Goal: Task Accomplishment & Management: Manage account settings

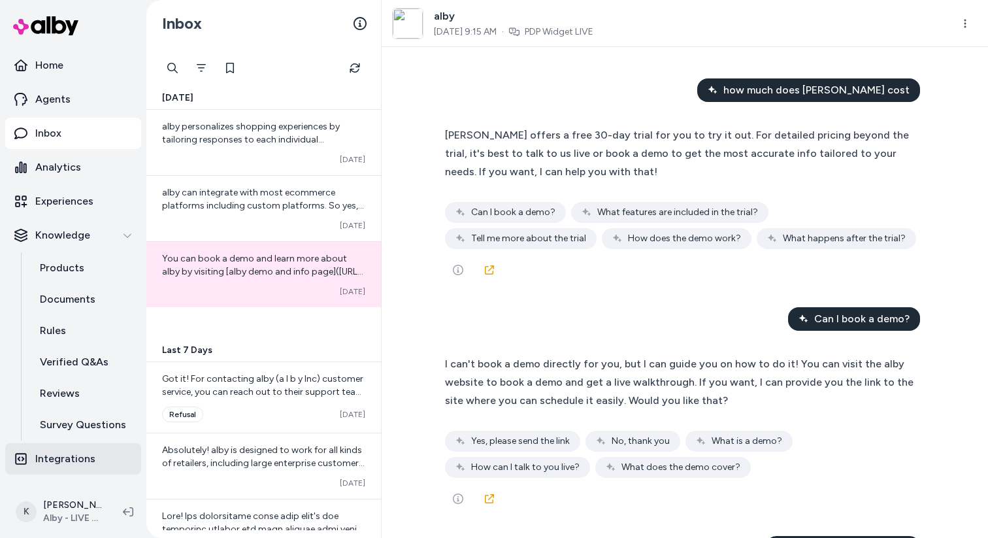
click at [93, 457] on link "Integrations" at bounding box center [73, 458] width 136 height 31
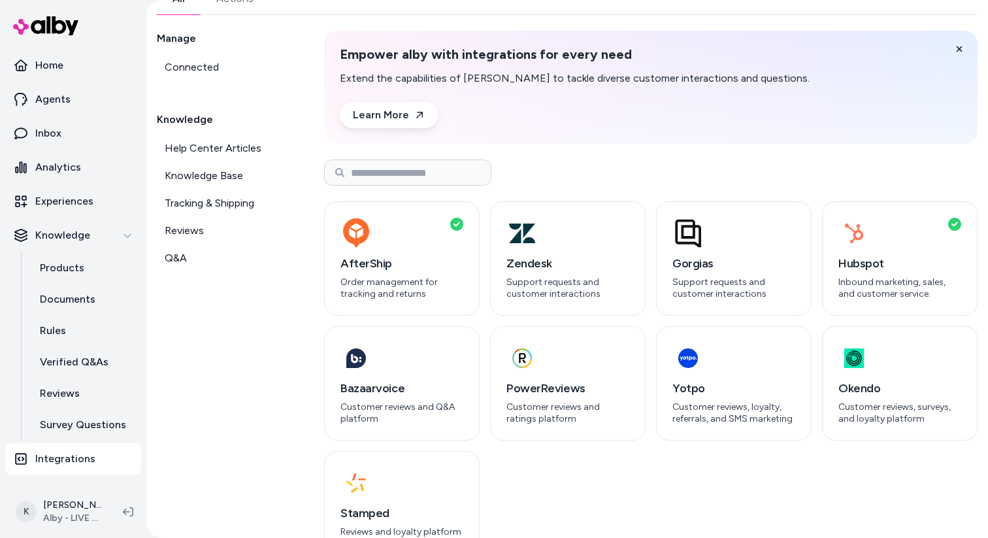
scroll to position [115, 0]
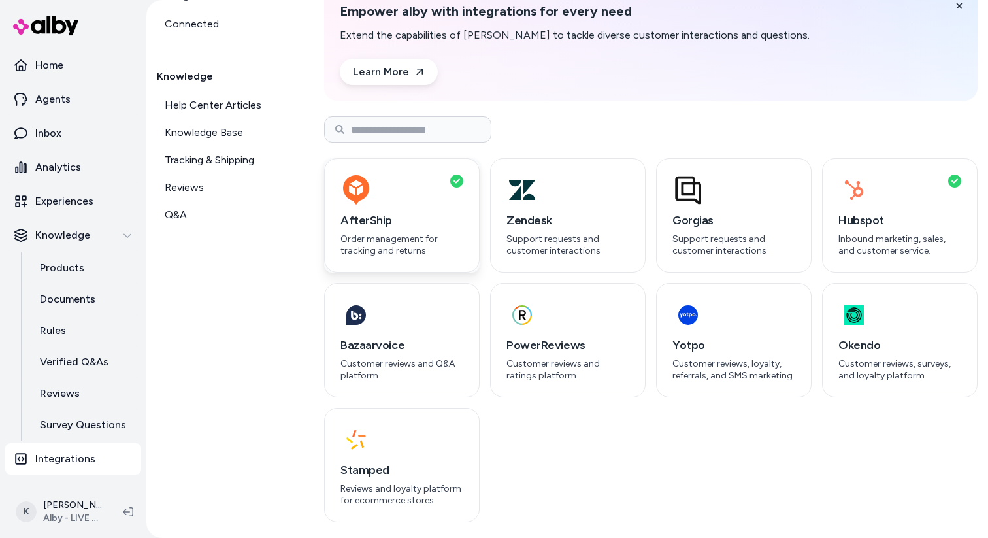
click at [457, 195] on div "button" at bounding box center [401, 189] width 123 height 31
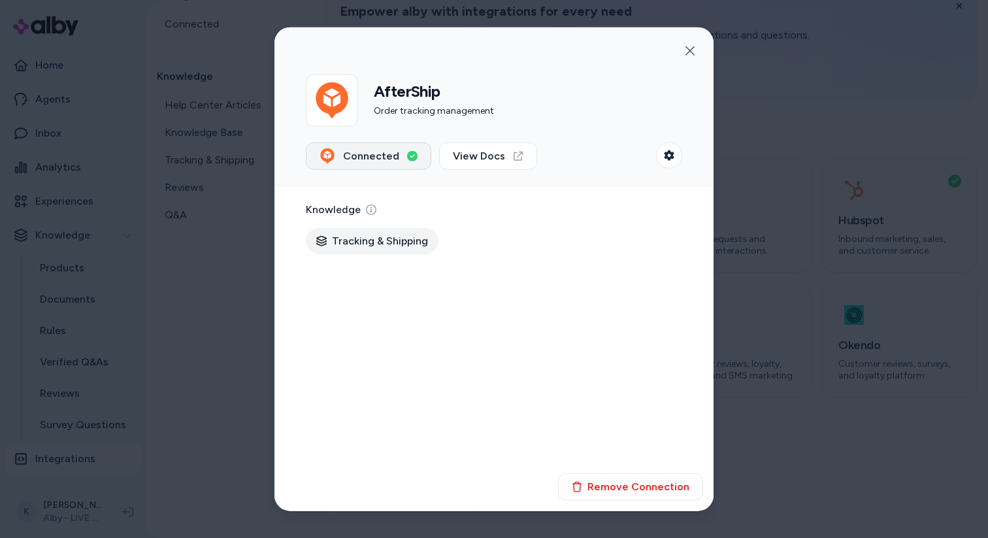
click at [409, 166] on button "Connected" at bounding box center [368, 155] width 125 height 27
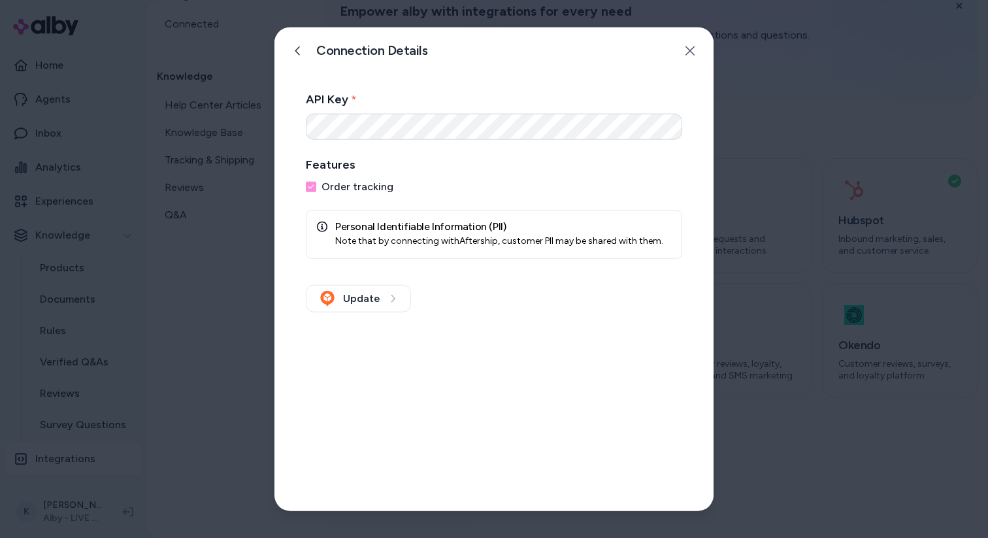
click at [308, 65] on div "Connection Details Enter the details to connect your account." at bounding box center [493, 50] width 439 height 47
click at [296, 47] on icon at bounding box center [298, 50] width 10 height 10
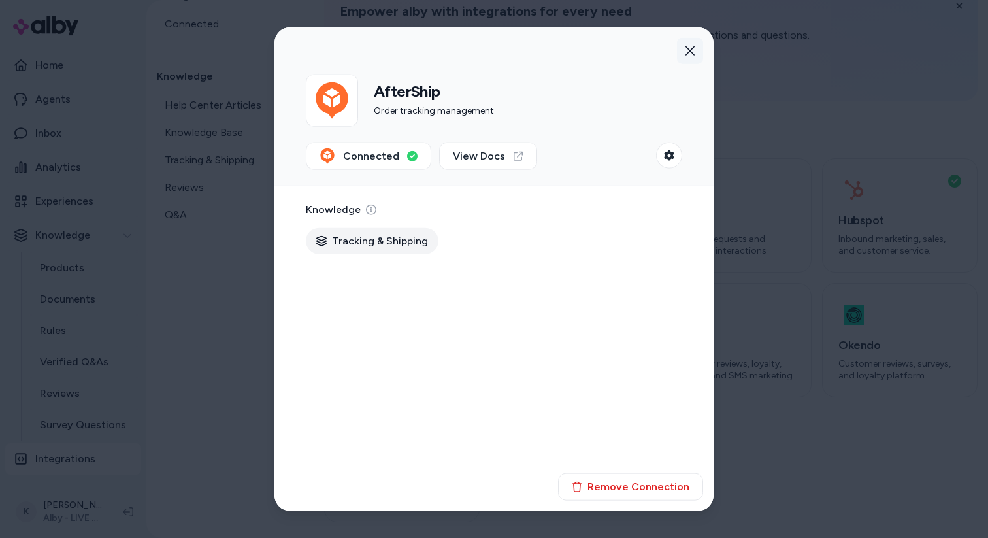
click at [694, 57] on button "button" at bounding box center [690, 50] width 26 height 26
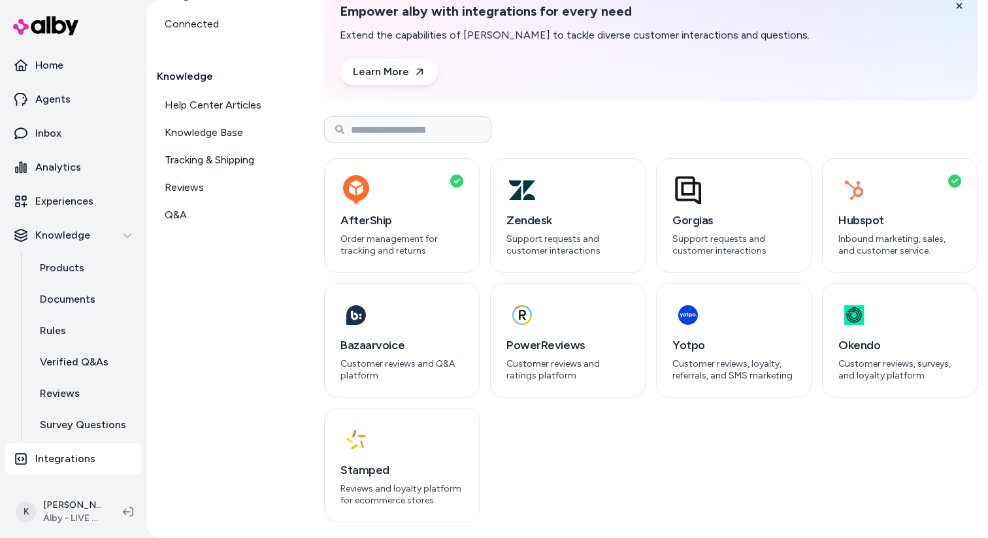
scroll to position [0, 0]
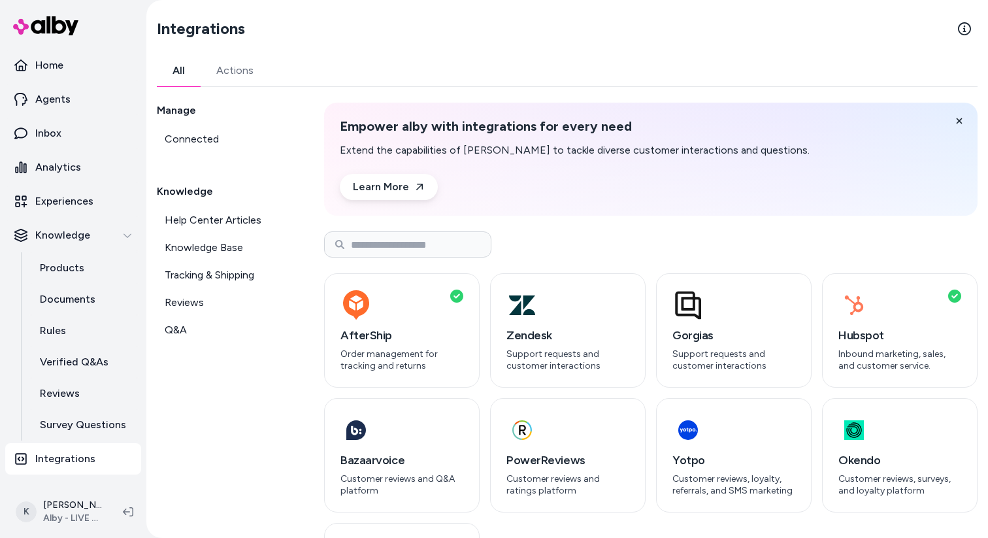
click at [233, 71] on button "Actions" at bounding box center [235, 70] width 69 height 31
click at [163, 81] on button "All" at bounding box center [179, 70] width 44 height 31
click at [222, 139] on link "Connected" at bounding box center [225, 139] width 136 height 26
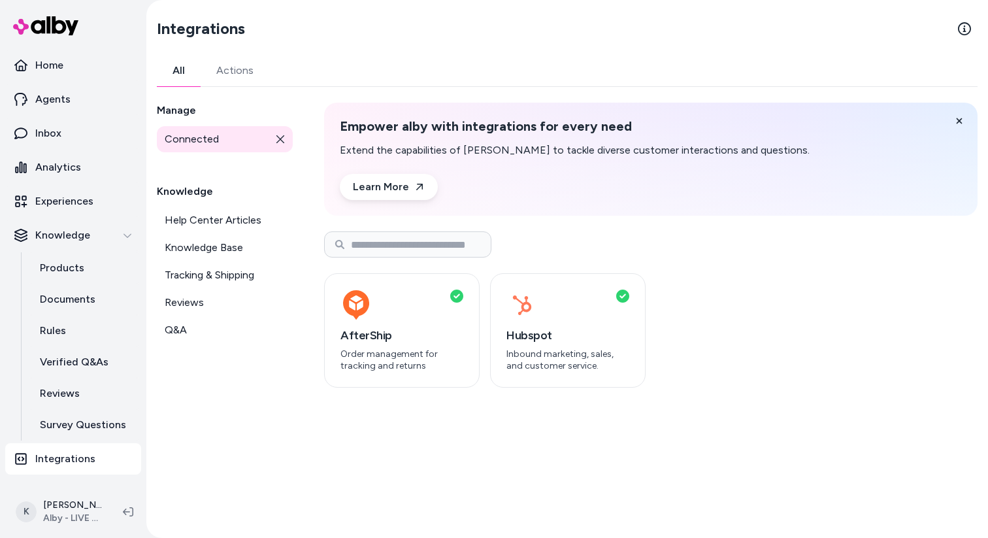
click at [284, 140] on icon at bounding box center [280, 139] width 9 height 9
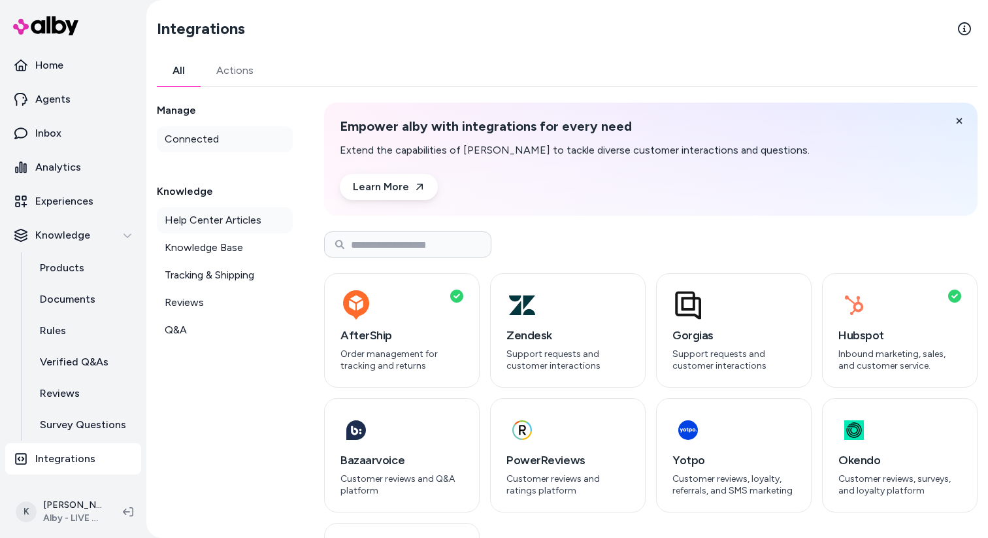
click at [246, 219] on span "Help Center Articles" at bounding box center [213, 220] width 97 height 16
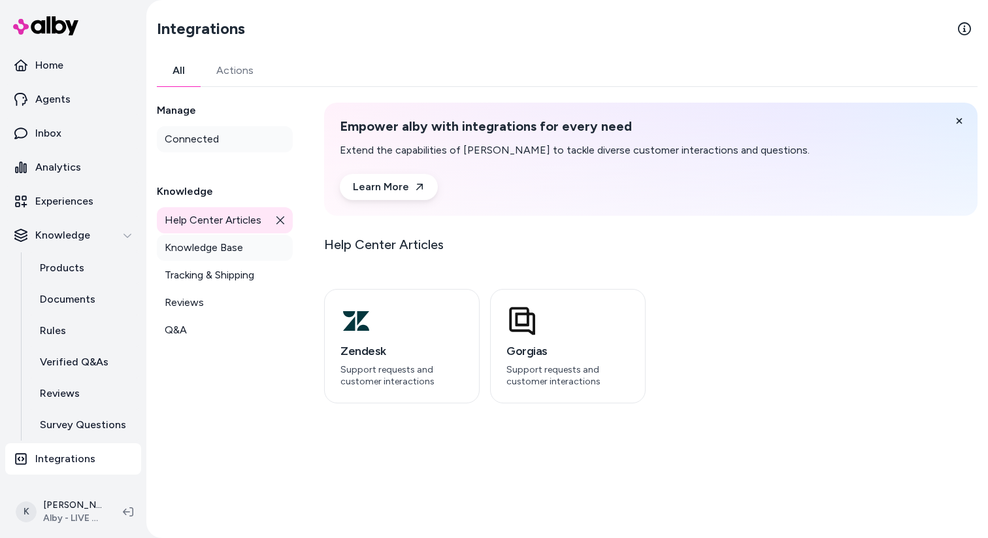
click at [240, 244] on span "Knowledge Base" at bounding box center [204, 248] width 78 height 16
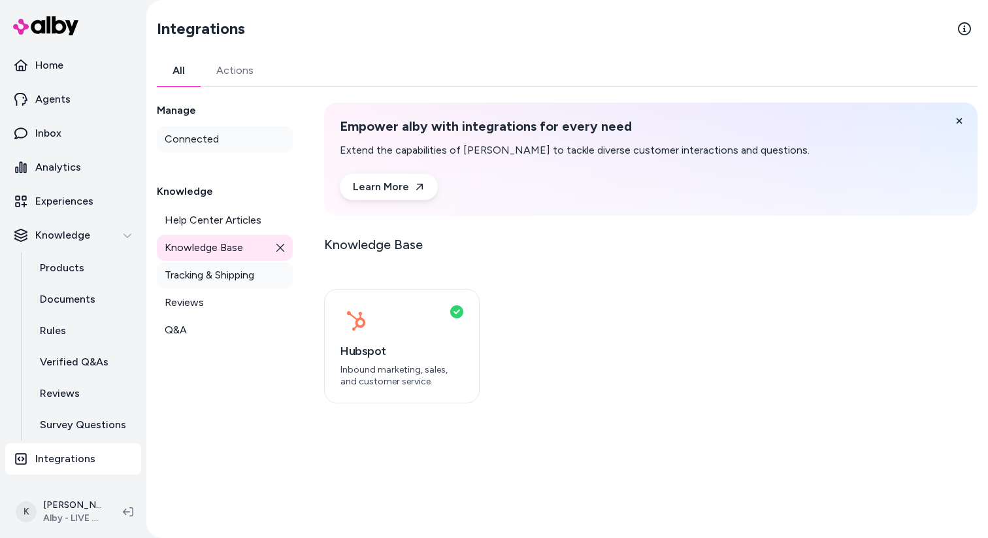
click at [231, 277] on span "Tracking & Shipping" at bounding box center [209, 275] width 89 height 16
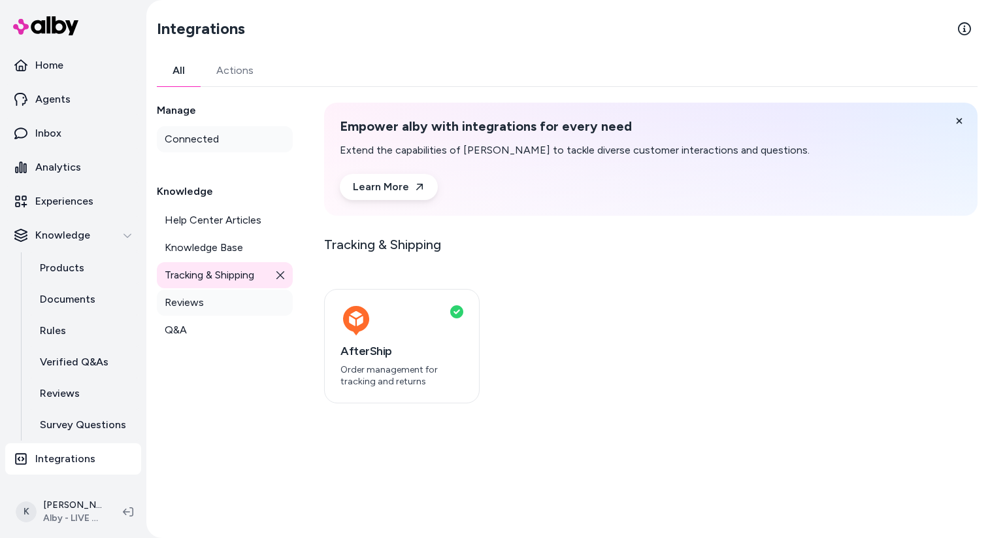
click at [220, 307] on link "Reviews" at bounding box center [225, 302] width 136 height 26
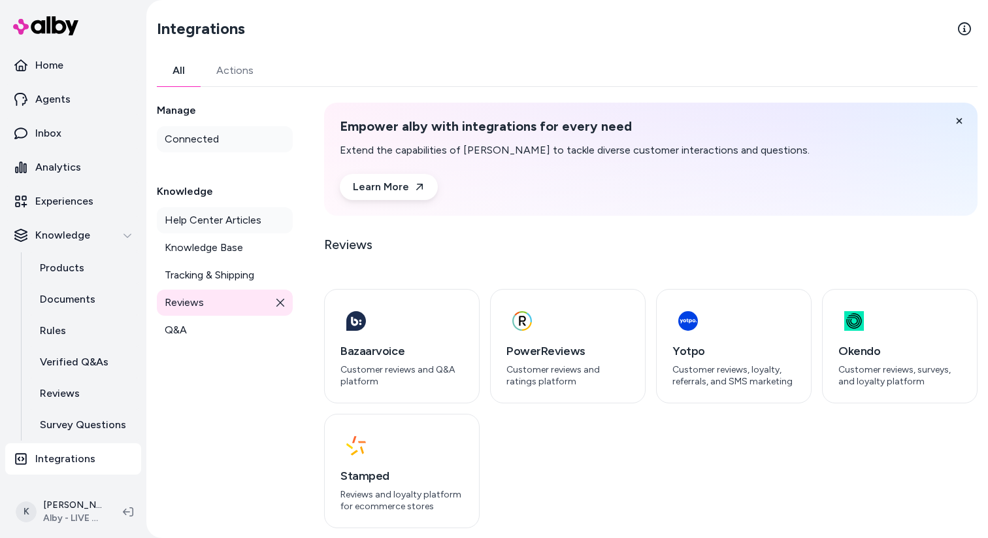
click at [228, 228] on link "Help Center Articles" at bounding box center [225, 220] width 136 height 26
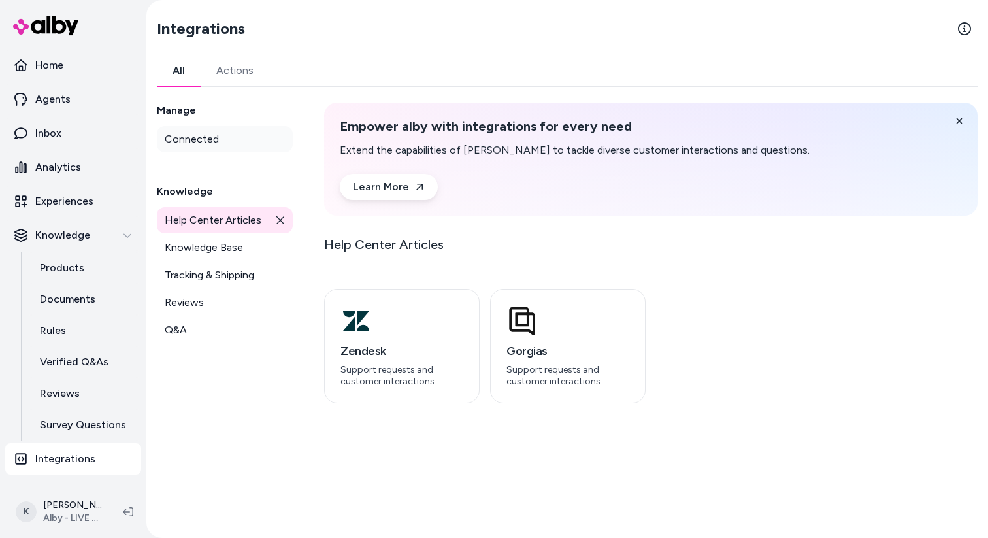
click at [278, 222] on icon at bounding box center [280, 220] width 8 height 8
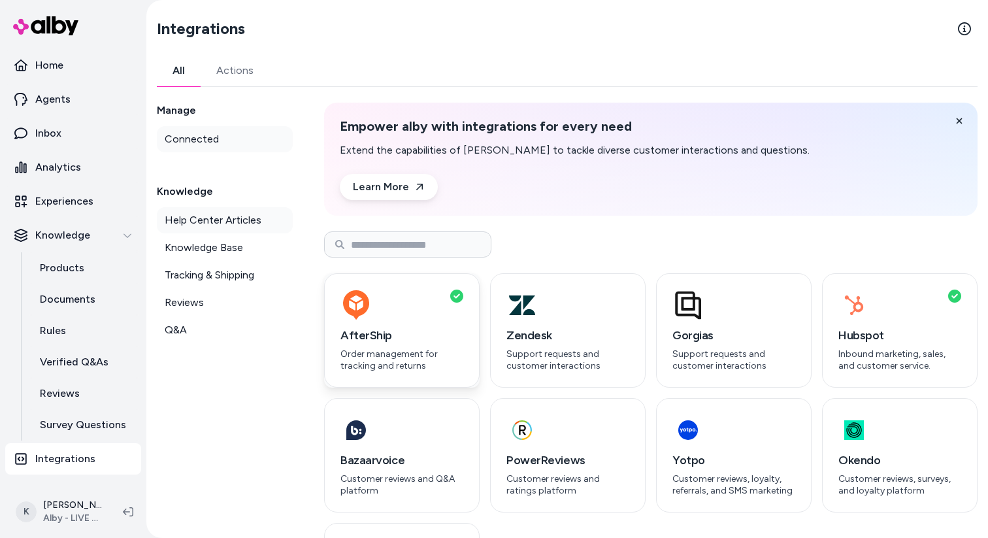
click at [402, 307] on div "button" at bounding box center [401, 304] width 123 height 31
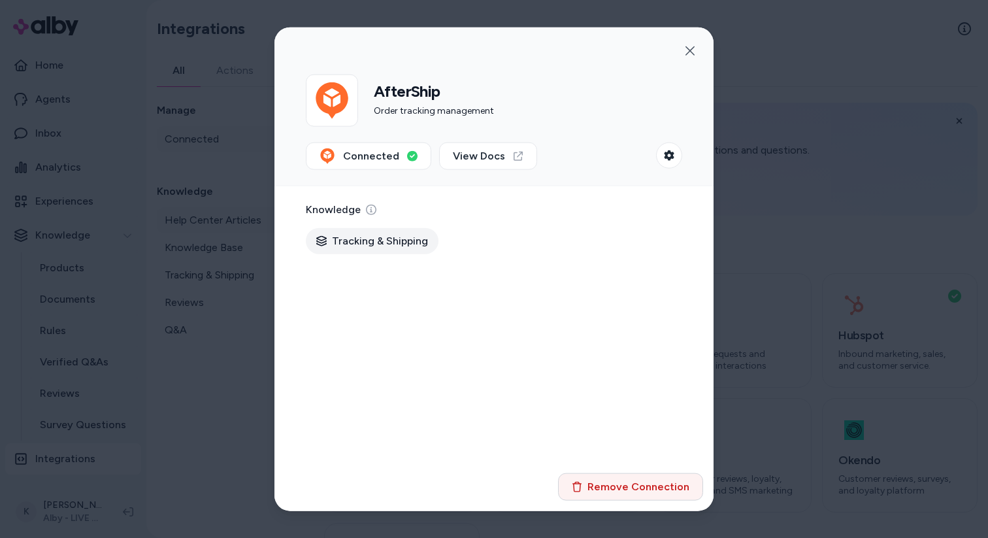
click at [645, 482] on button "Remove Connection" at bounding box center [630, 486] width 145 height 27
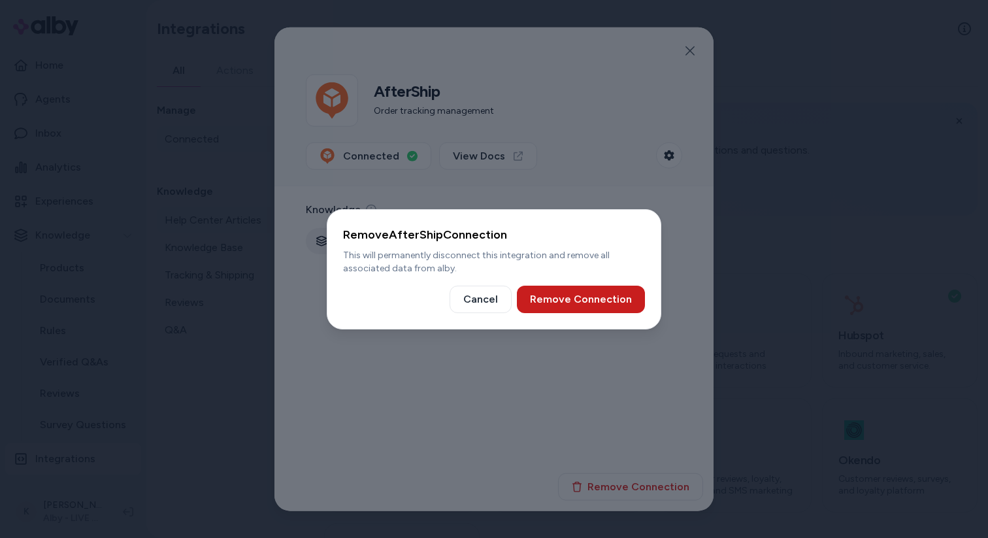
click at [580, 290] on button "Remove Connection" at bounding box center [581, 298] width 128 height 27
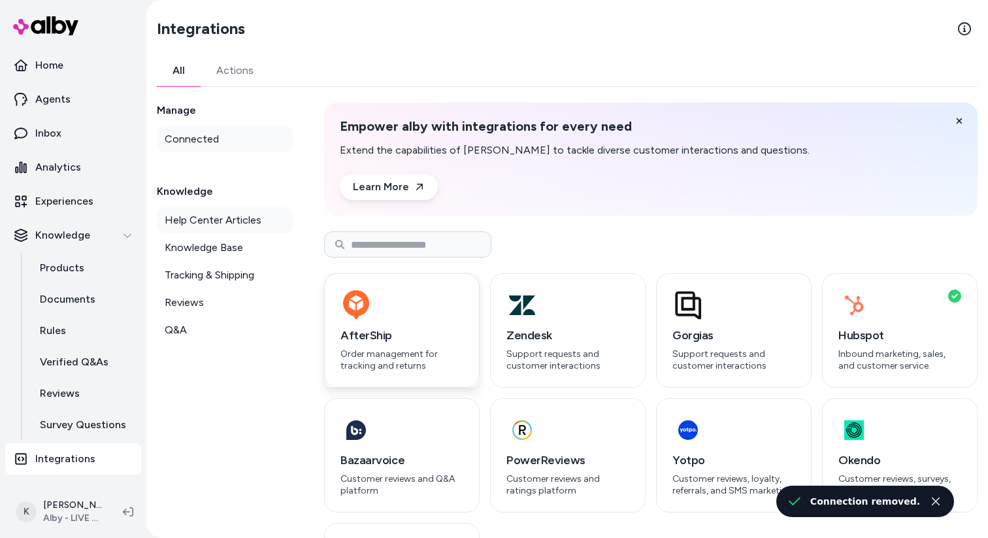
click at [391, 319] on div "button" at bounding box center [401, 304] width 123 height 31
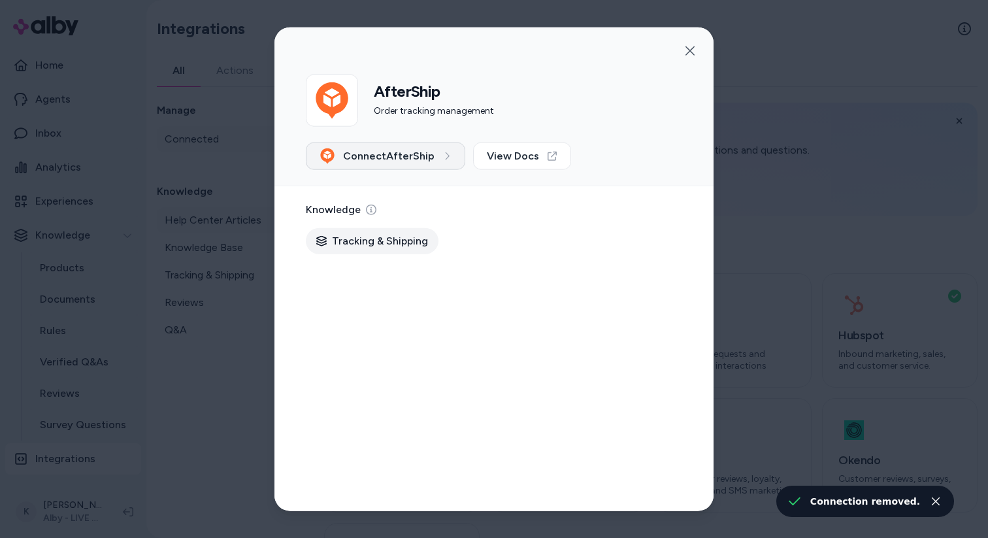
click at [419, 153] on span "Connect AfterShip" at bounding box center [388, 156] width 91 height 16
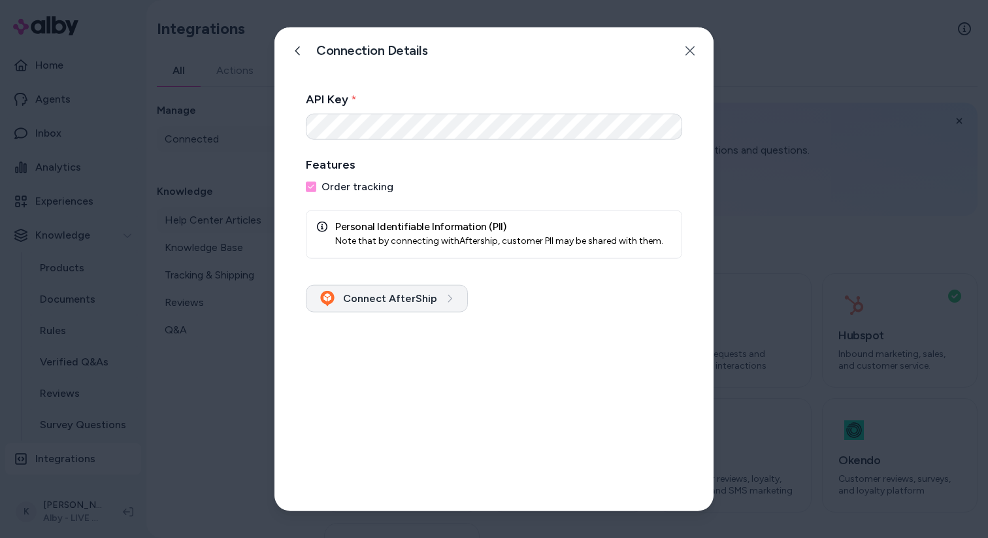
click at [428, 302] on button "Connect AfterShip" at bounding box center [387, 297] width 162 height 27
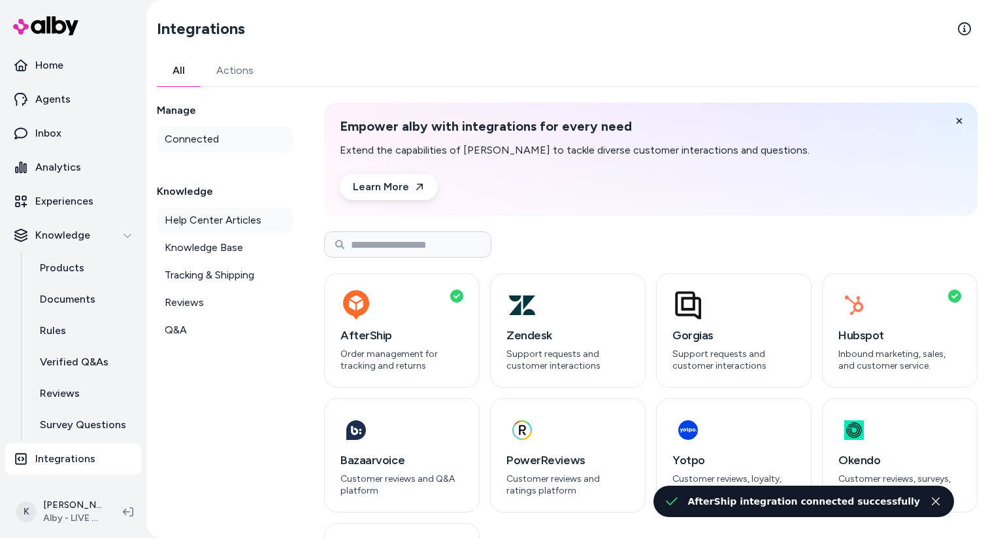
click at [244, 75] on button "Actions" at bounding box center [235, 70] width 69 height 31
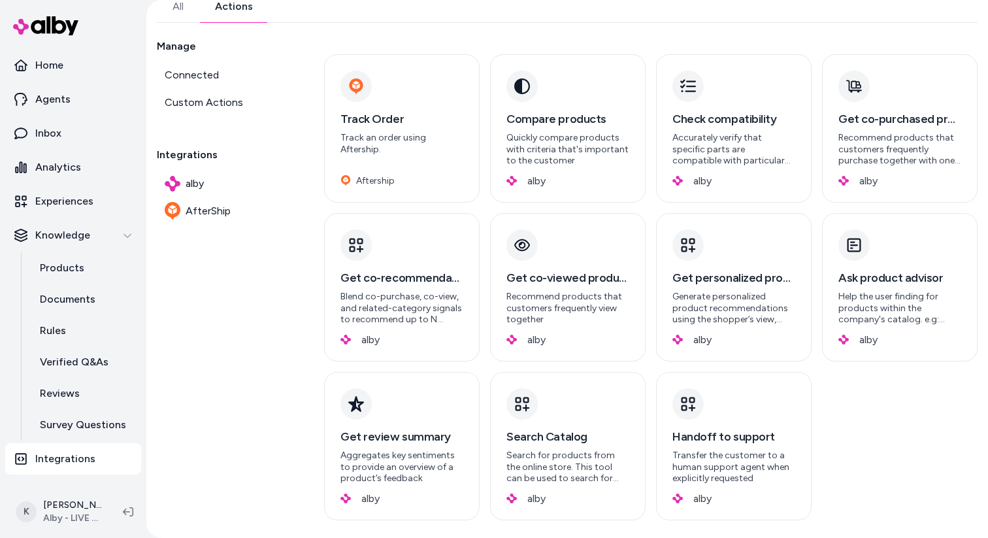
scroll to position [78, 0]
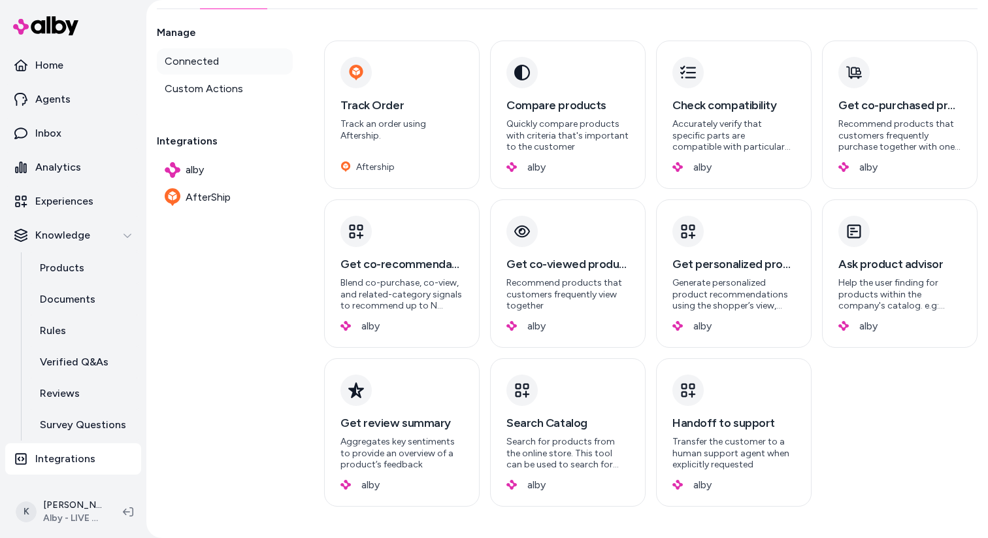
click at [233, 59] on link "Connected" at bounding box center [225, 61] width 136 height 26
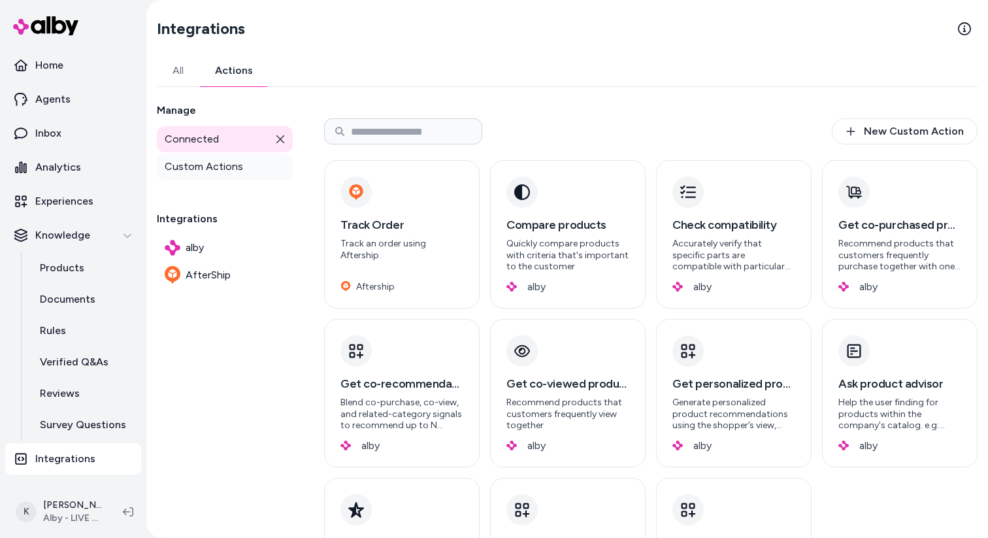
click at [237, 163] on span "Custom Actions" at bounding box center [204, 167] width 78 height 16
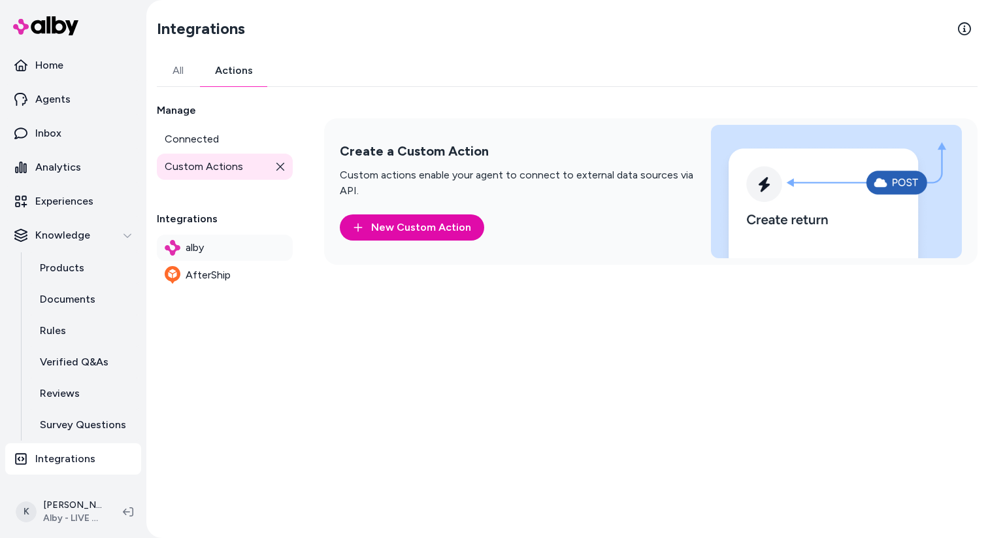
click at [209, 252] on link "alby" at bounding box center [225, 248] width 136 height 26
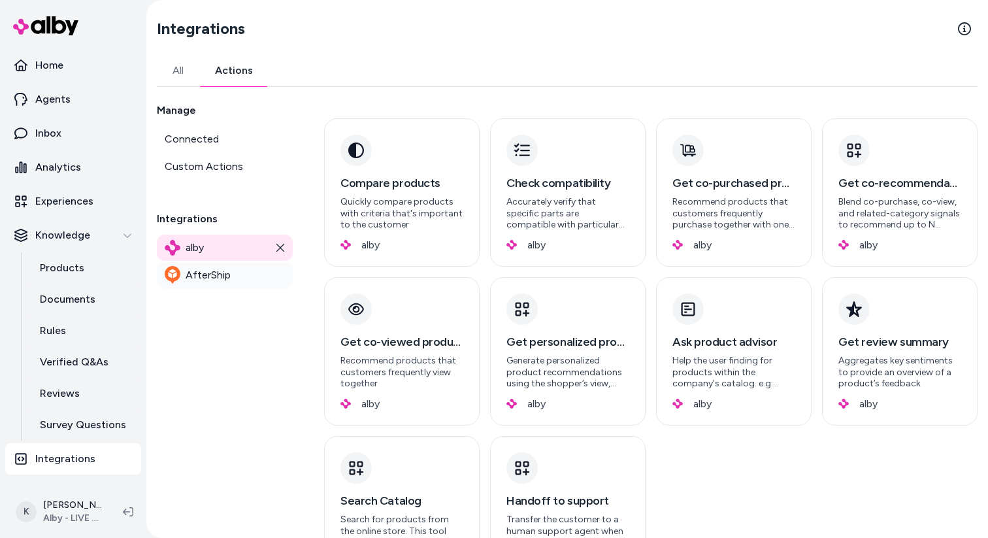
click at [212, 273] on span "AfterShip" at bounding box center [208, 275] width 45 height 16
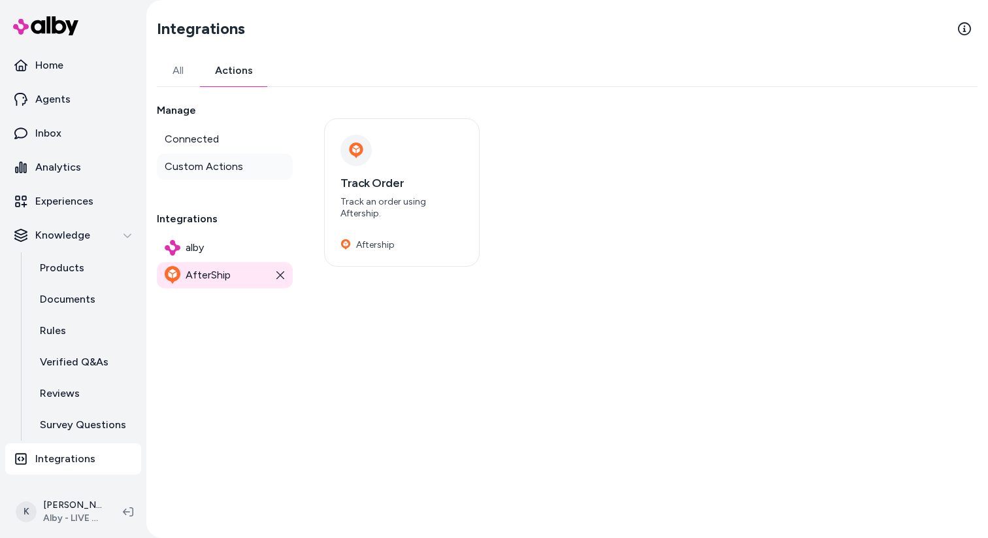
click at [232, 174] on link "Custom Actions" at bounding box center [225, 167] width 136 height 26
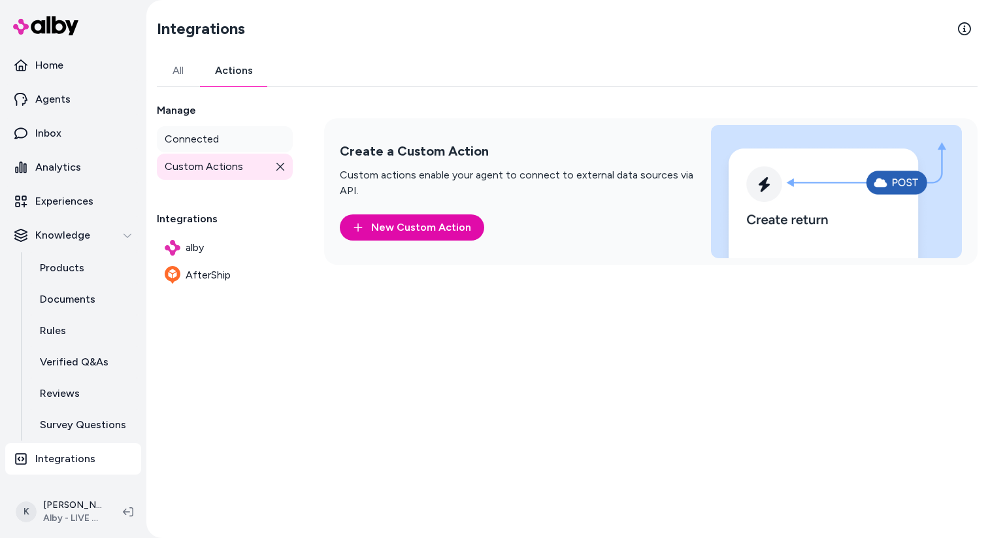
click at [241, 138] on link "Connected" at bounding box center [225, 139] width 136 height 26
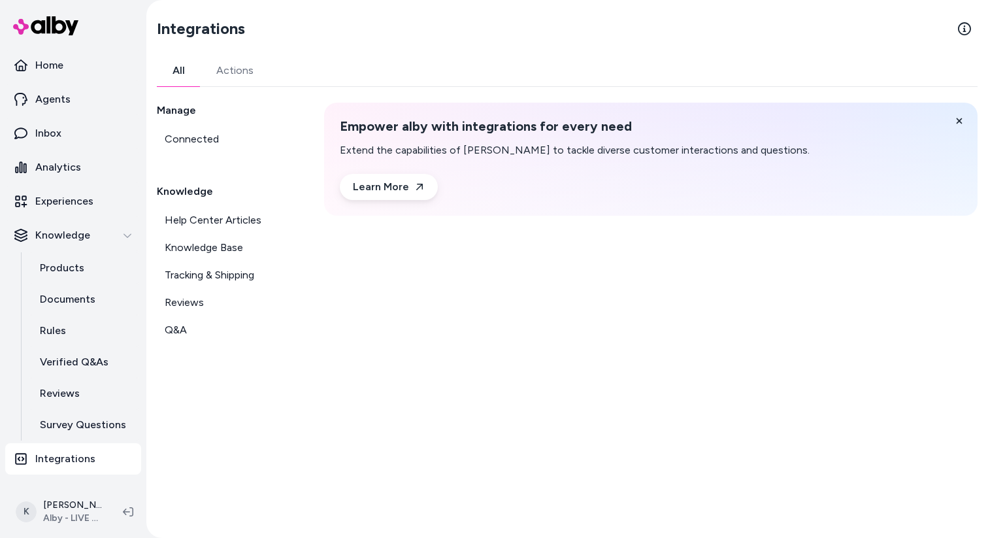
click at [186, 78] on button "All" at bounding box center [179, 70] width 44 height 31
